Goal: Check status: Check status

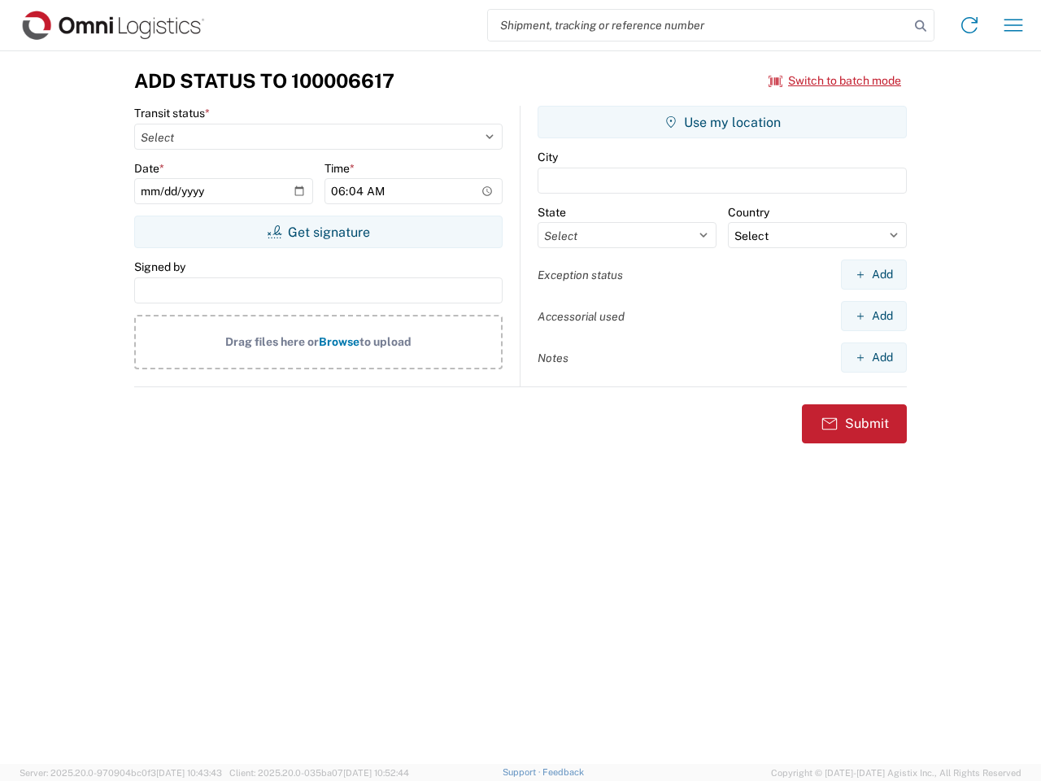
click at [698, 25] on input "search" at bounding box center [698, 25] width 421 height 31
click at [920, 26] on icon at bounding box center [920, 26] width 23 height 23
click at [969, 25] on icon at bounding box center [969, 25] width 26 height 26
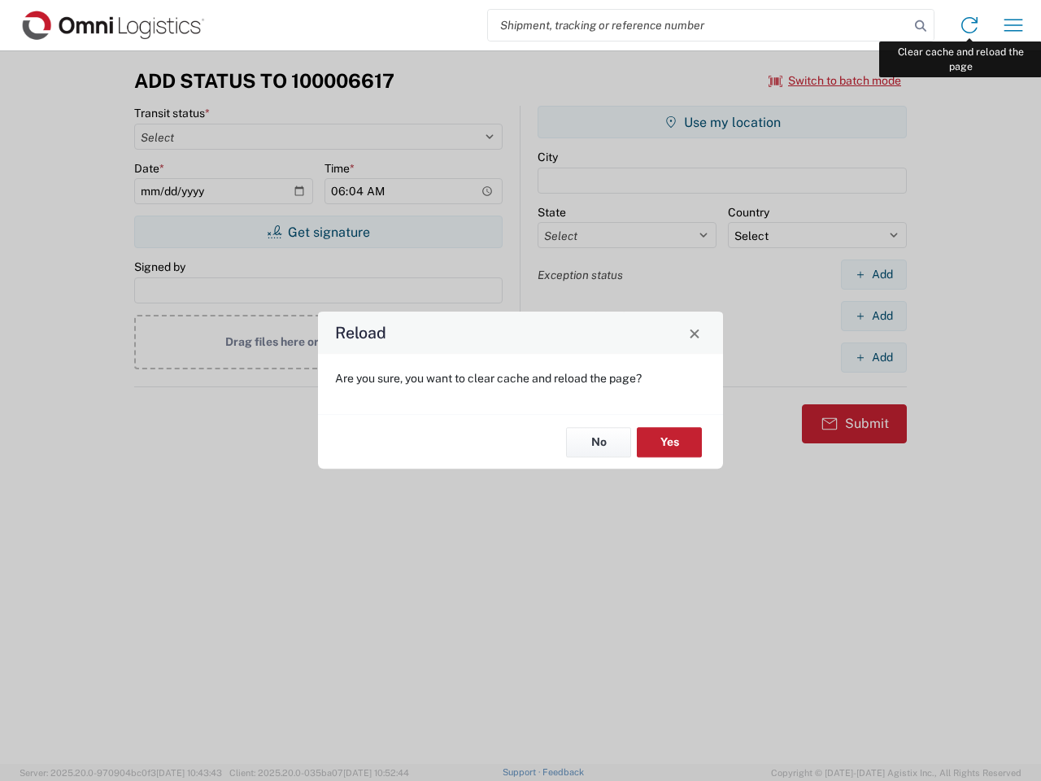
click at [1013, 25] on div "Reload Are you sure, you want to clear cache and reload the page? No Yes" at bounding box center [520, 390] width 1041 height 781
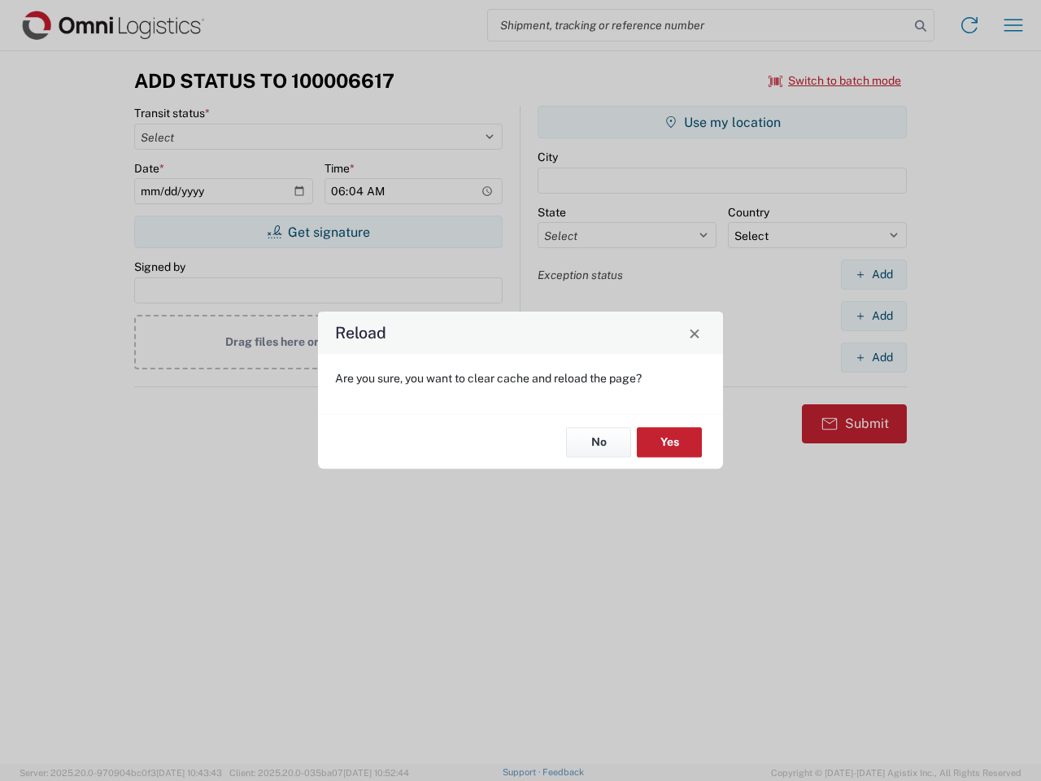
click at [835, 81] on div "Reload Are you sure, you want to clear cache and reload the page? No Yes" at bounding box center [520, 390] width 1041 height 781
click at [318, 232] on div "Reload Are you sure, you want to clear cache and reload the page? No Yes" at bounding box center [520, 390] width 1041 height 781
click at [722, 122] on div "Reload Are you sure, you want to clear cache and reload the page? No Yes" at bounding box center [520, 390] width 1041 height 781
click at [873, 274] on div "Reload Are you sure, you want to clear cache and reload the page? No Yes" at bounding box center [520, 390] width 1041 height 781
click at [873, 316] on div "Reload Are you sure, you want to clear cache and reload the page? No Yes" at bounding box center [520, 390] width 1041 height 781
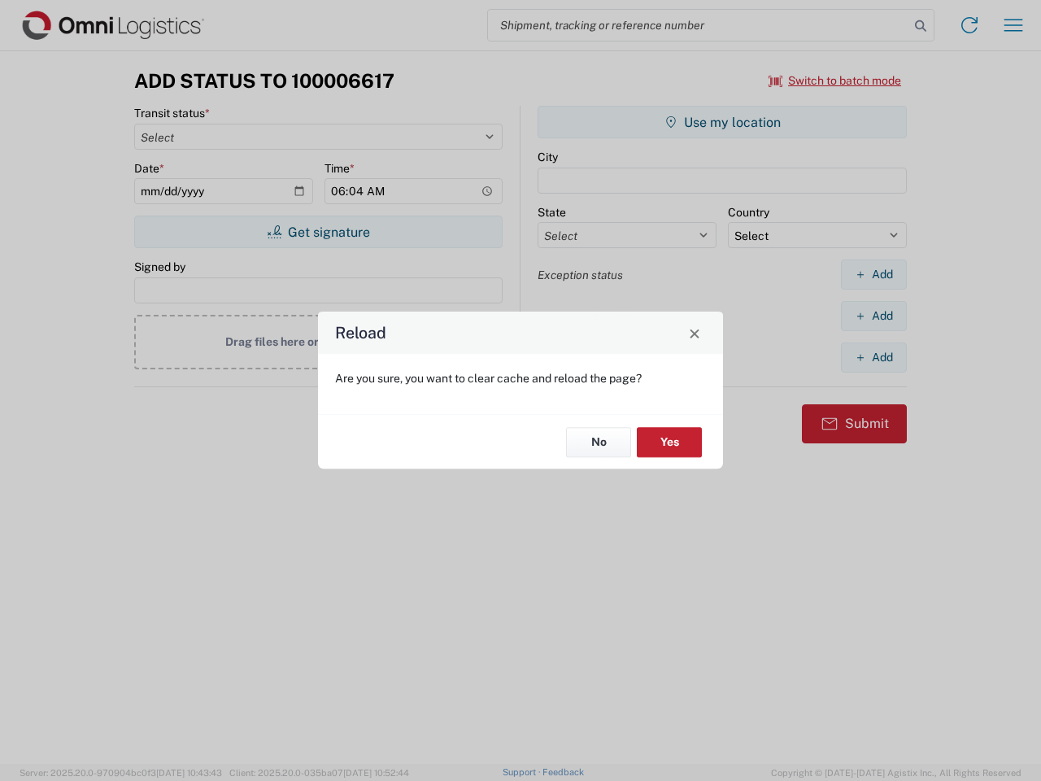
click at [873, 357] on div "Reload Are you sure, you want to clear cache and reload the page? No Yes" at bounding box center [520, 390] width 1041 height 781
